Goal: Book appointment/travel/reservation

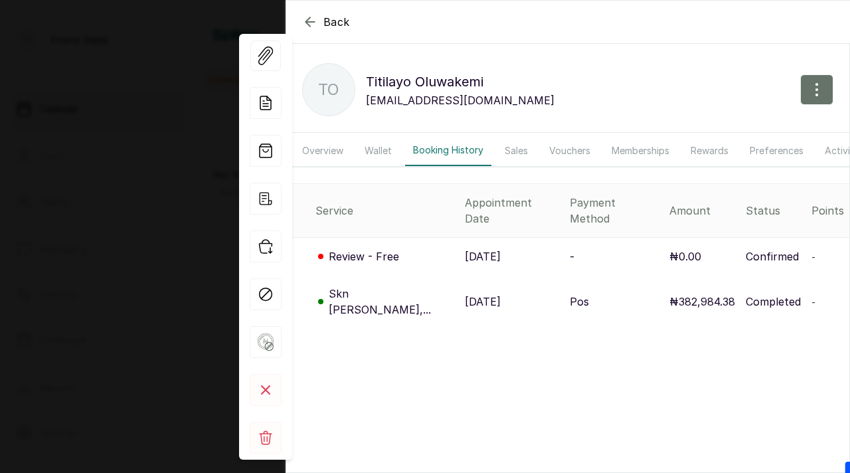
scroll to position [447, 0]
click at [143, 81] on div "Back [PERSON_NAME] TO [PERSON_NAME] [EMAIL_ADDRESS][DOMAIN_NAME] Overview Walle…" at bounding box center [425, 236] width 850 height 473
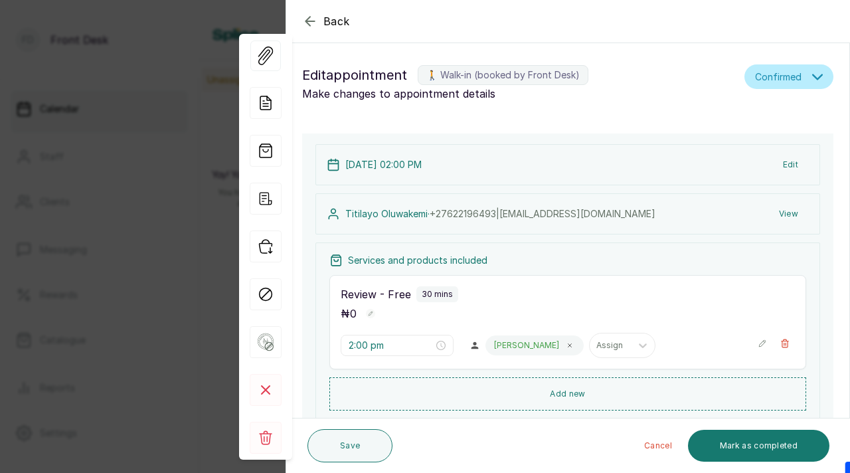
click at [143, 81] on div "Back Appointment Details Edit appointment 🚶 Walk-in (booked by Front Desk) Make…" at bounding box center [425, 236] width 850 height 473
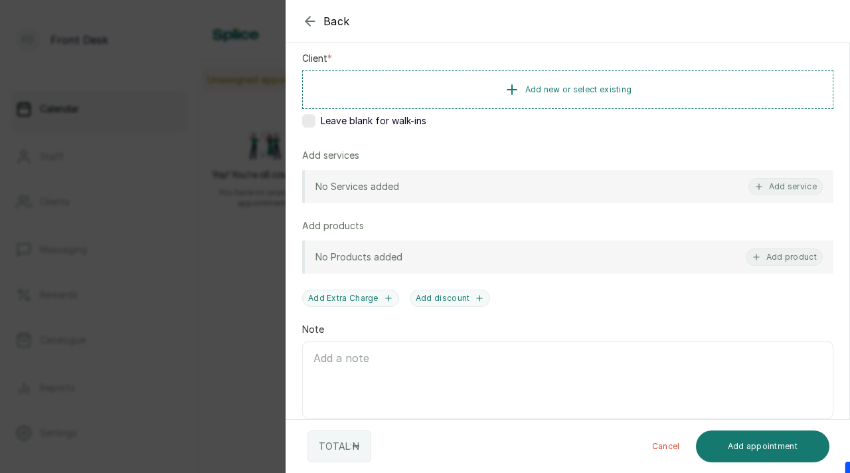
scroll to position [203, 0]
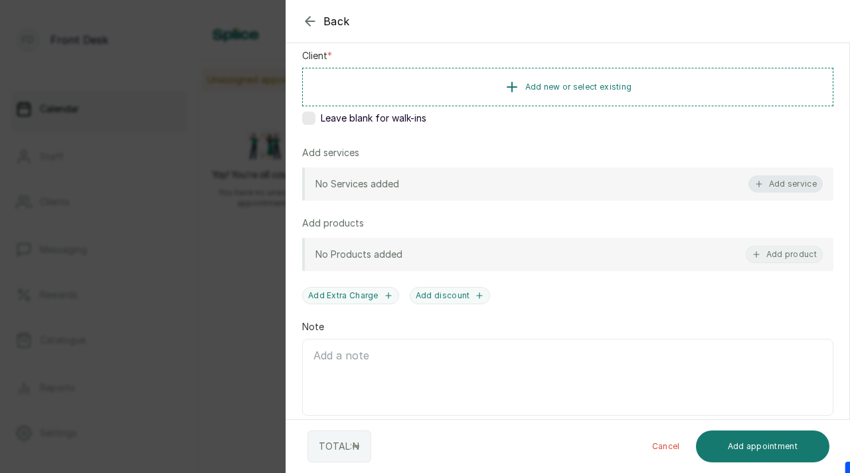
click at [779, 185] on button "Add service" at bounding box center [785, 183] width 74 height 17
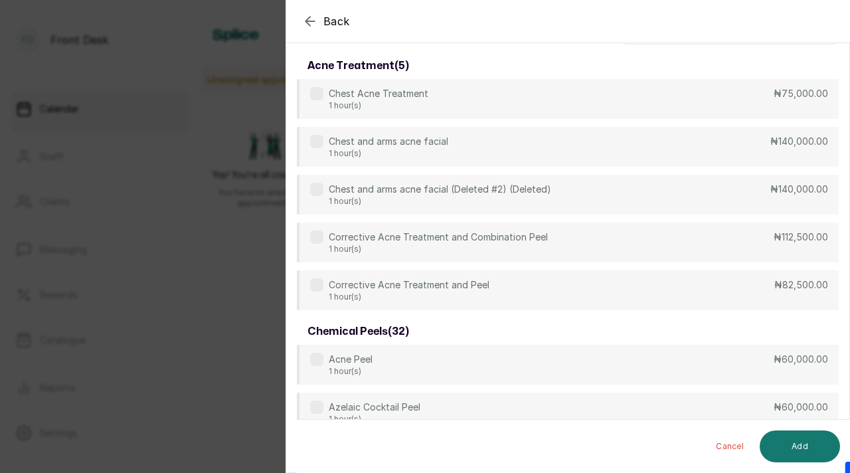
scroll to position [0, 0]
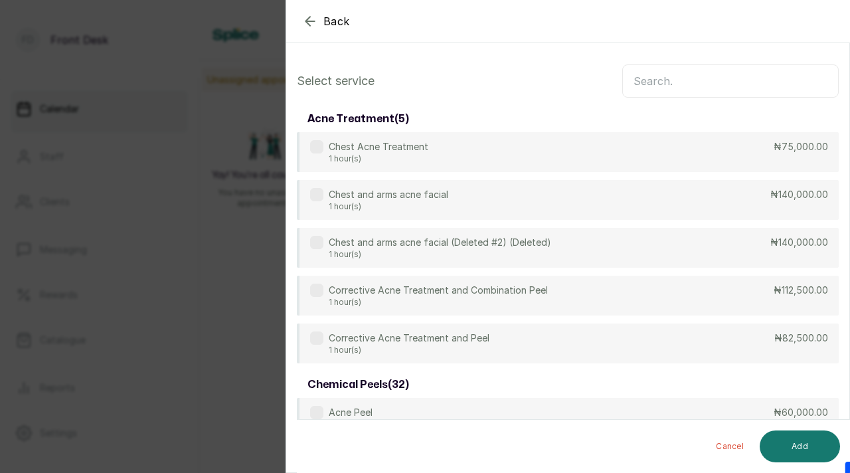
click at [721, 75] on input "text" at bounding box center [730, 80] width 216 height 33
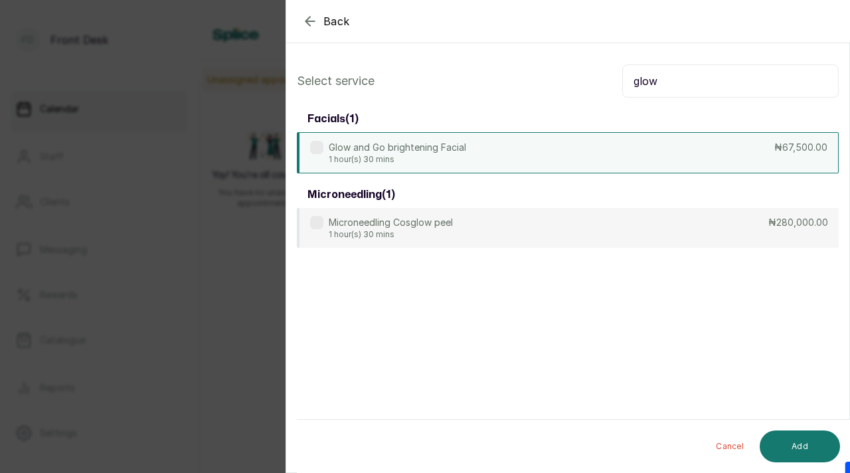
type input "glow"
click at [311, 144] on label at bounding box center [316, 147] width 13 height 13
click at [786, 438] on button "Add" at bounding box center [800, 446] width 80 height 32
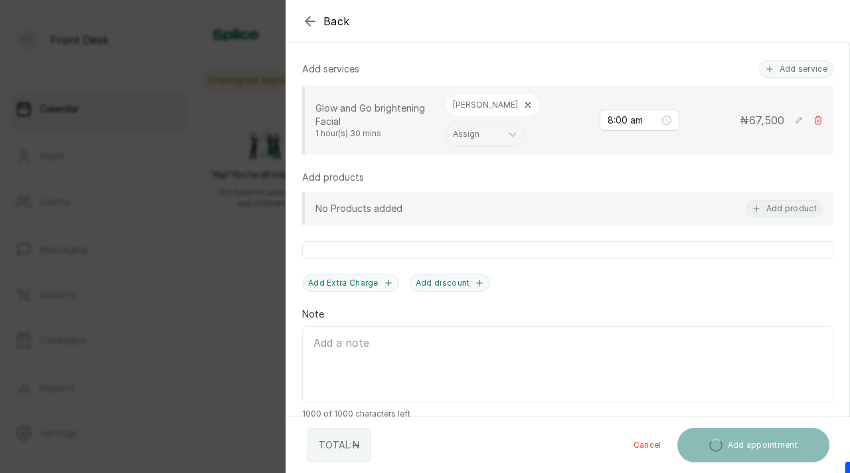
scroll to position [279, 0]
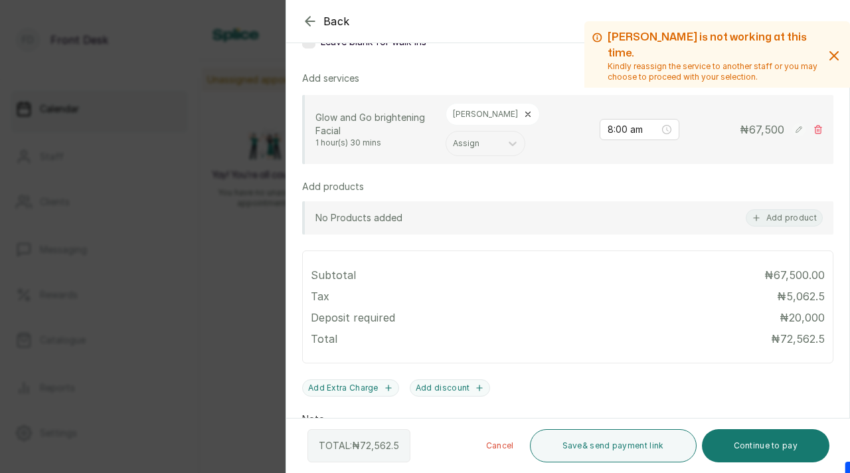
click at [198, 308] on div "Back Add Appointment Add an Appointment Create a new appointment for a client […" at bounding box center [425, 236] width 850 height 473
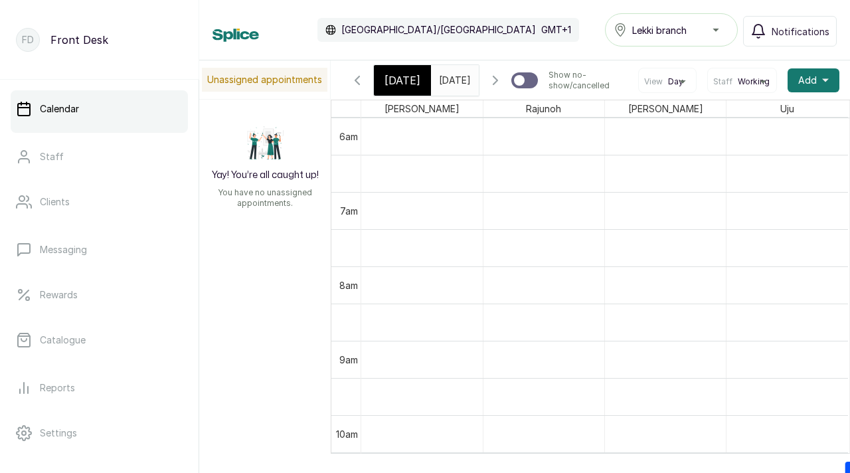
click at [507, 92] on button "Show no-show/cancelled" at bounding box center [495, 80] width 32 height 32
click at [497, 84] on icon "button" at bounding box center [495, 80] width 4 height 8
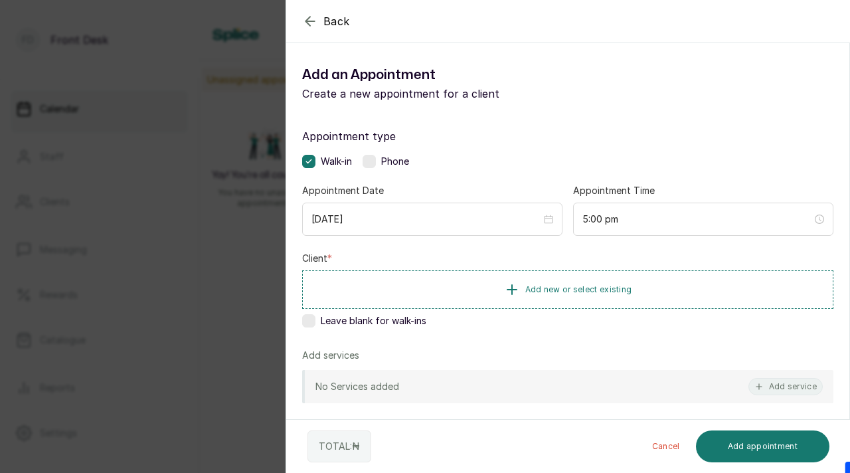
click at [209, 207] on div "Back Add Appointment Add an Appointment Create a new appointment for a client A…" at bounding box center [425, 236] width 850 height 473
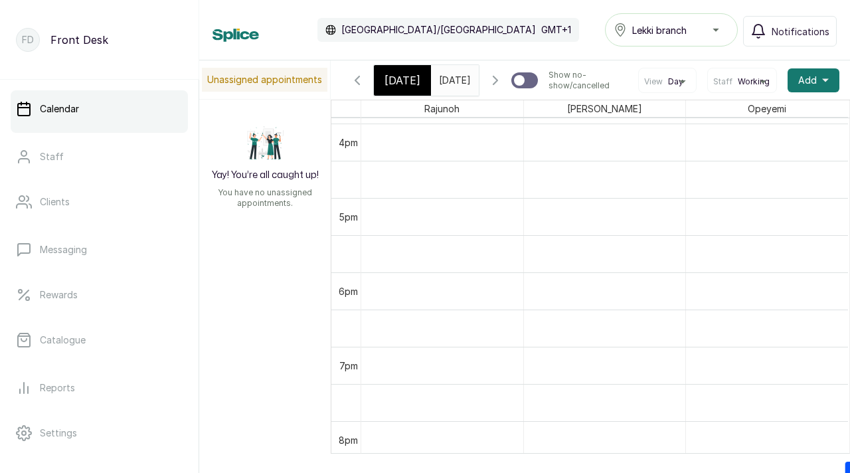
click at [448, 85] on input "[DATE]" at bounding box center [442, 77] width 21 height 23
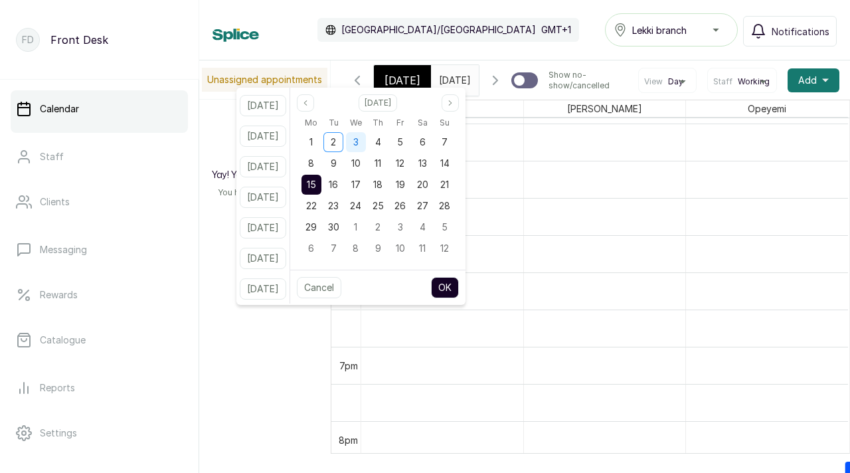
click at [366, 143] on div "3" at bounding box center [356, 142] width 20 height 20
click at [459, 288] on button "OK" at bounding box center [445, 287] width 28 height 21
type input "[DATE]"
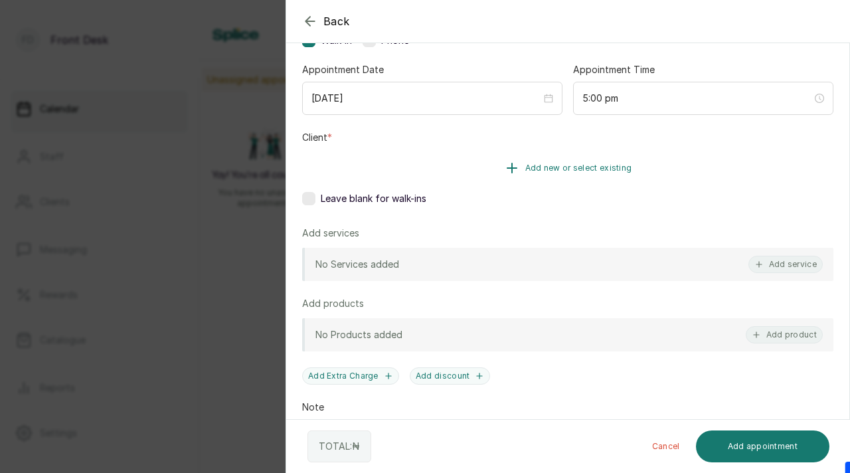
click at [596, 170] on span "Add new or select existing" at bounding box center [578, 168] width 107 height 11
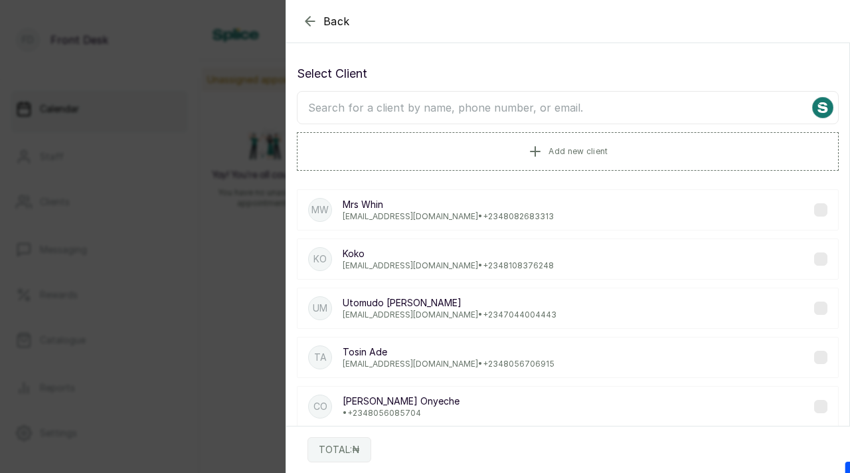
click at [535, 104] on input "text" at bounding box center [568, 107] width 542 height 33
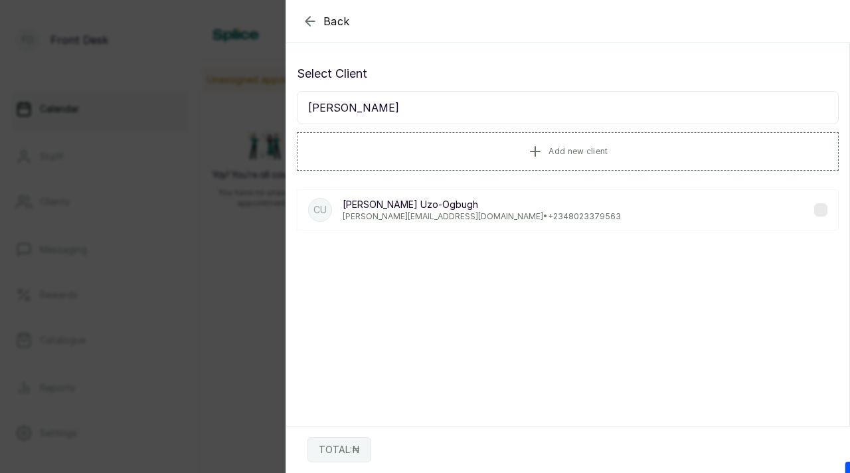
type input "[PERSON_NAME]"
click at [437, 209] on p "[PERSON_NAME]-Ogbugh" at bounding box center [482, 204] width 278 height 13
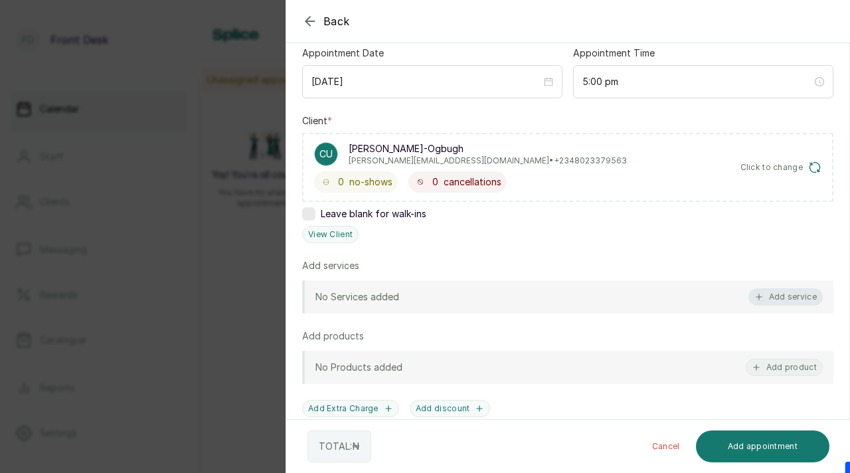
click at [773, 298] on button "Add service" at bounding box center [785, 296] width 74 height 17
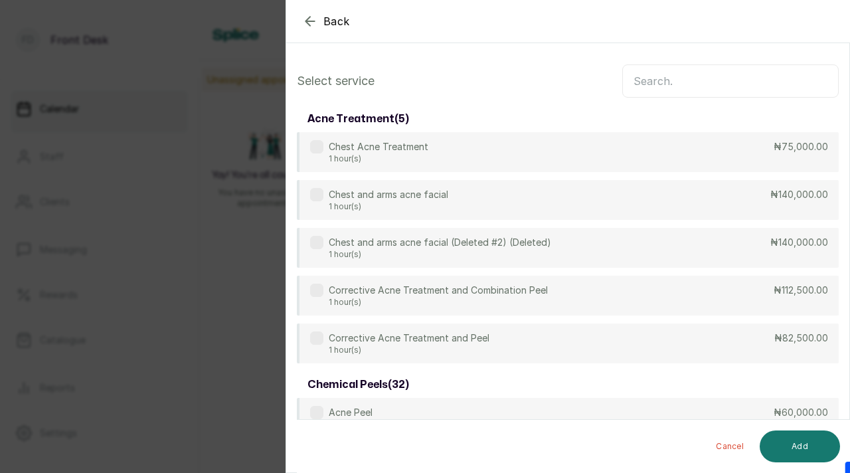
click at [717, 80] on input "text" at bounding box center [730, 80] width 216 height 33
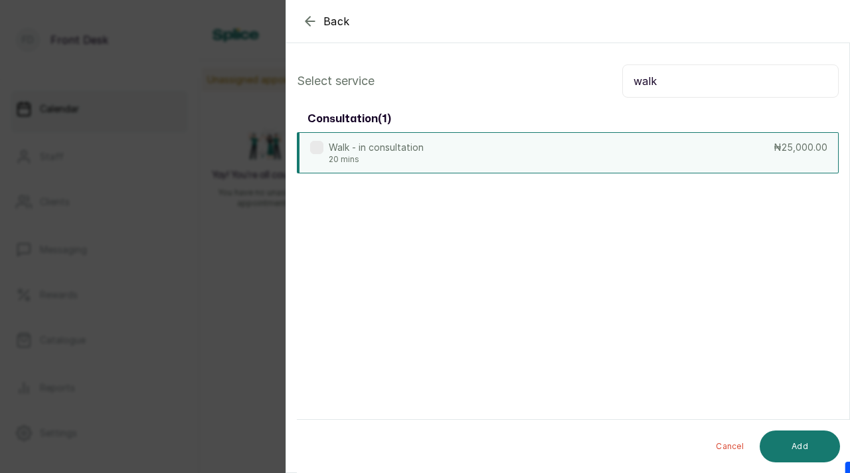
type input "walk"
click at [309, 147] on div "Walk - in consultation 20 mins ₦25,000.00" at bounding box center [568, 152] width 542 height 41
click at [791, 447] on button "Add" at bounding box center [800, 446] width 80 height 32
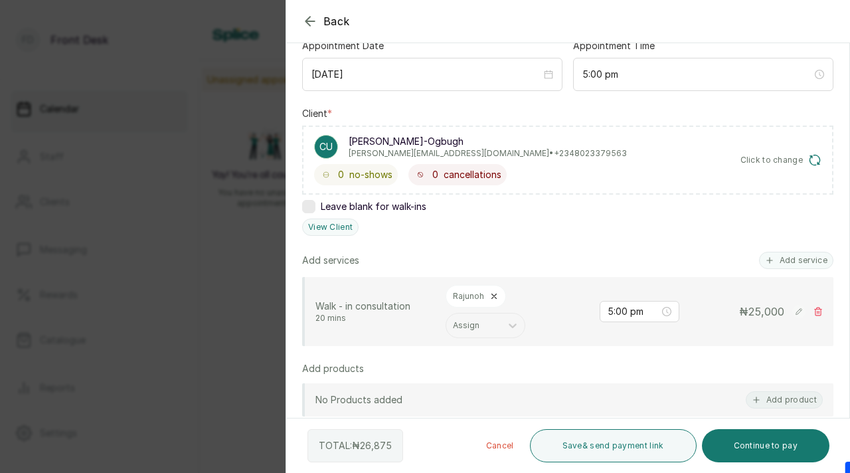
scroll to position [150, 0]
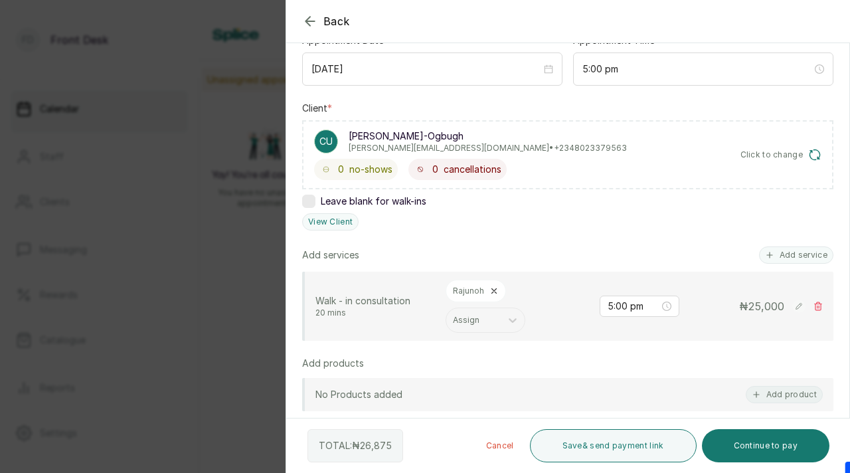
click at [379, 296] on p "Walk - in consultation" at bounding box center [375, 300] width 120 height 13
click at [817, 302] on icon at bounding box center [818, 306] width 9 height 9
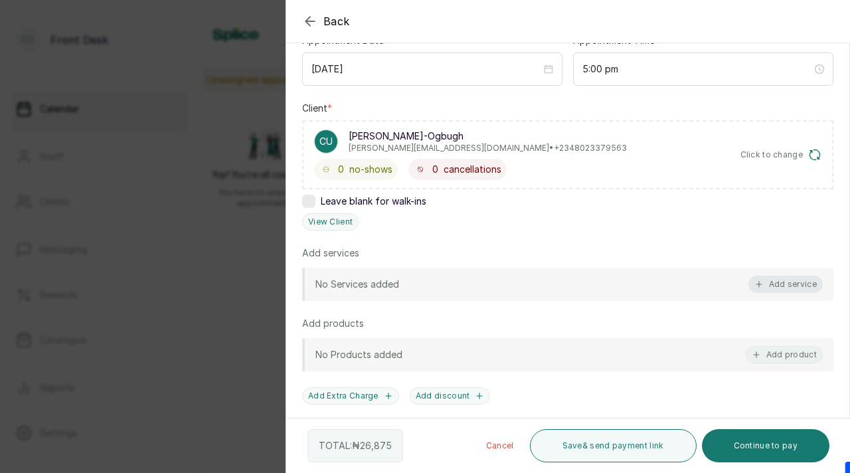
click at [801, 279] on button "Add service" at bounding box center [785, 284] width 74 height 17
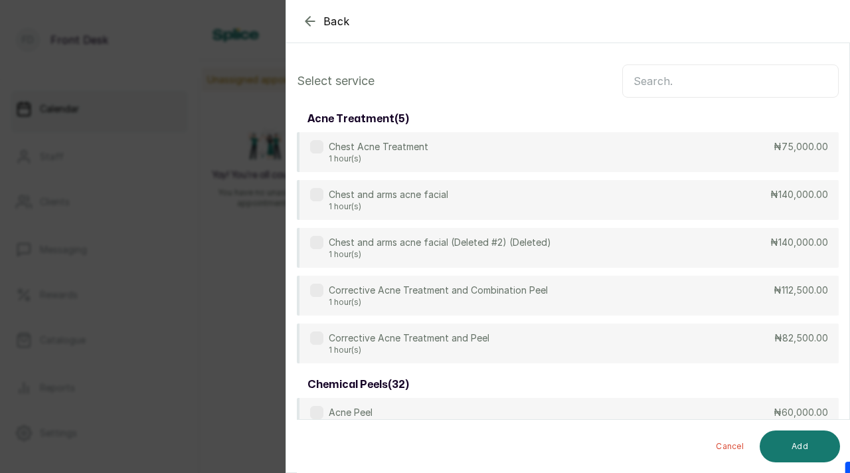
click at [651, 86] on input "text" at bounding box center [730, 80] width 216 height 33
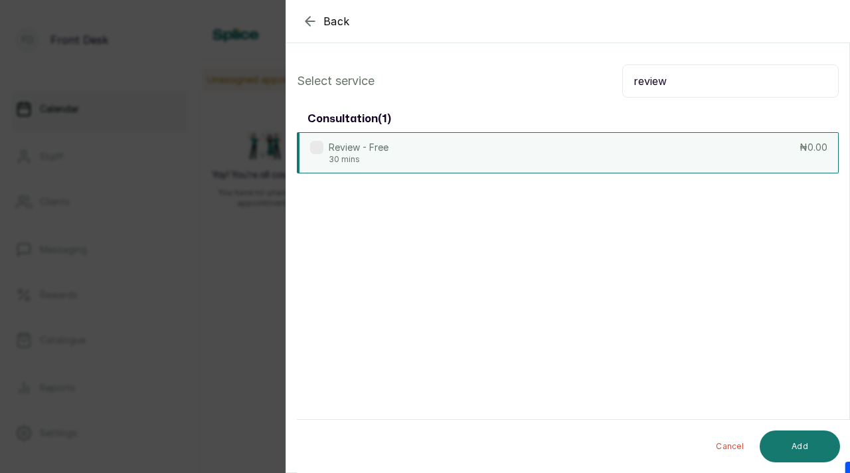
type input "review"
click at [318, 144] on label at bounding box center [316, 147] width 13 height 13
click at [768, 454] on button "Add" at bounding box center [800, 446] width 80 height 32
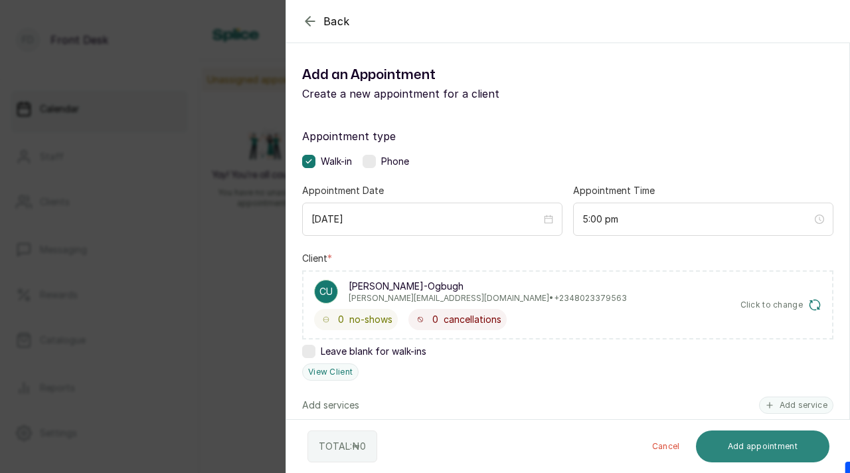
click at [744, 453] on button "Add appointment" at bounding box center [763, 446] width 134 height 32
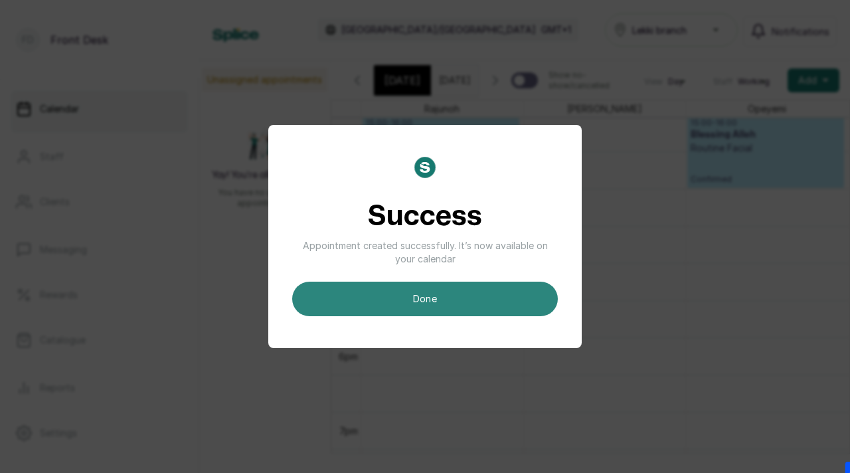
scroll to position [0, 0]
click at [513, 294] on button "done" at bounding box center [425, 299] width 266 height 35
